Goal: Task Accomplishment & Management: Manage account settings

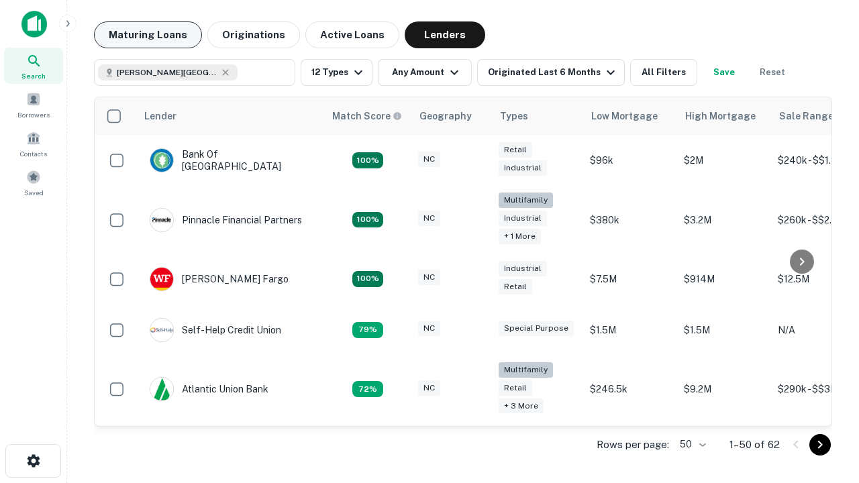
click at [148, 35] on button "Maturing Loans" at bounding box center [148, 34] width 108 height 27
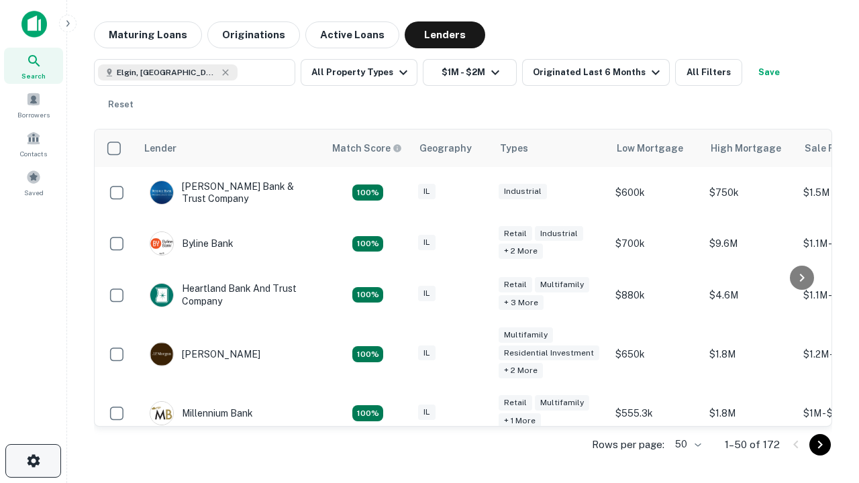
click at [33, 461] on icon "button" at bounding box center [33, 461] width 16 height 16
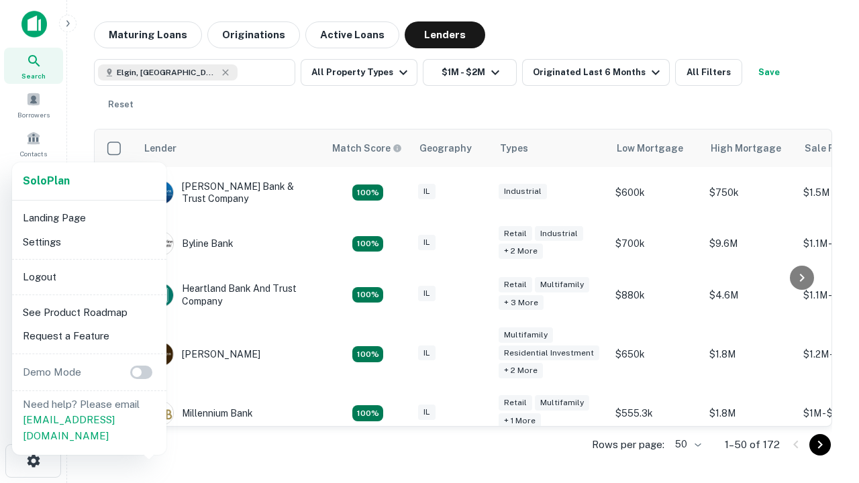
click at [89, 276] on li "Logout" at bounding box center [89, 277] width 144 height 24
